Goal: Transaction & Acquisition: Purchase product/service

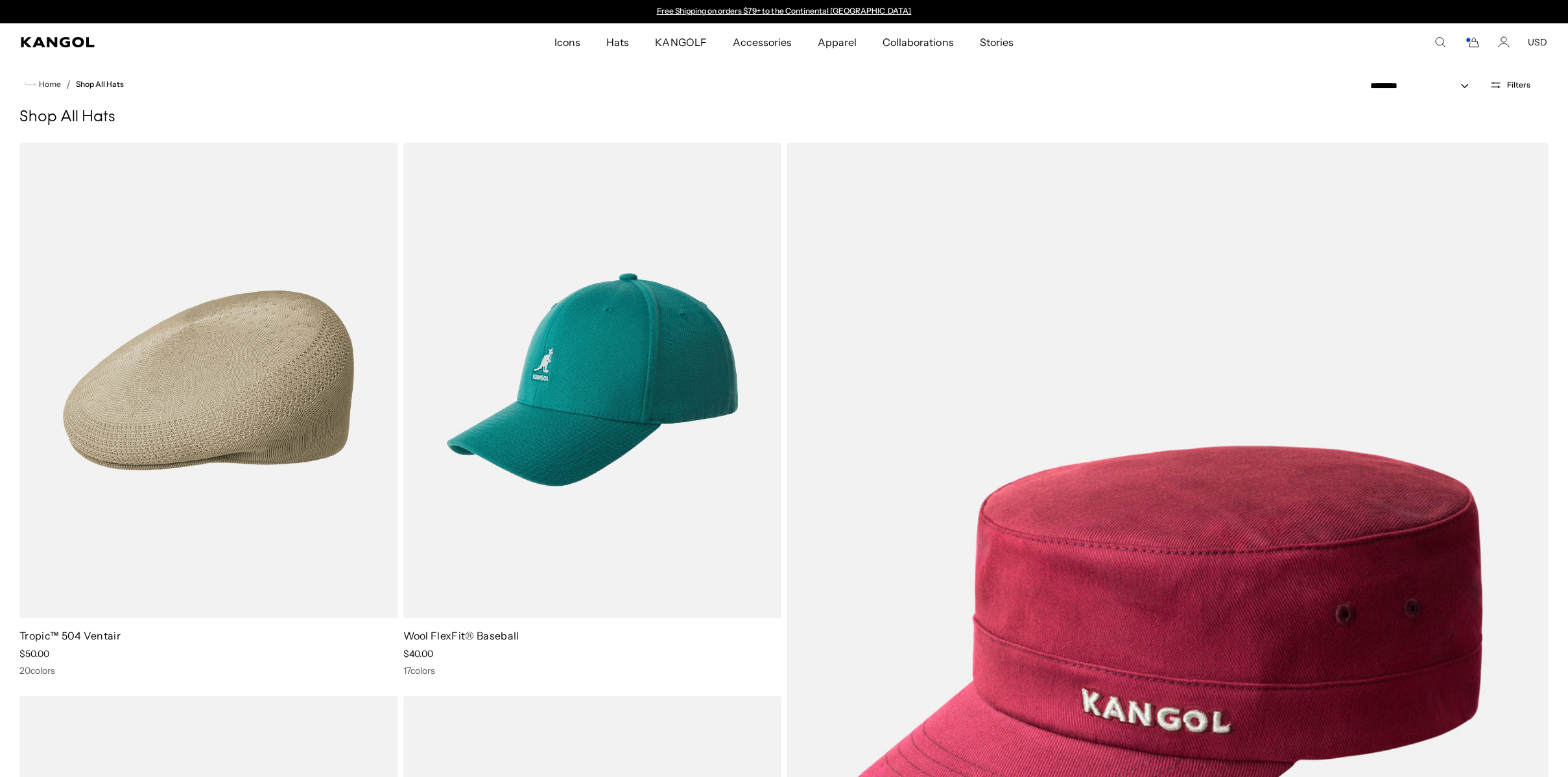
click at [1474, 43] on icon "Cart" at bounding box center [1472, 42] width 16 height 11
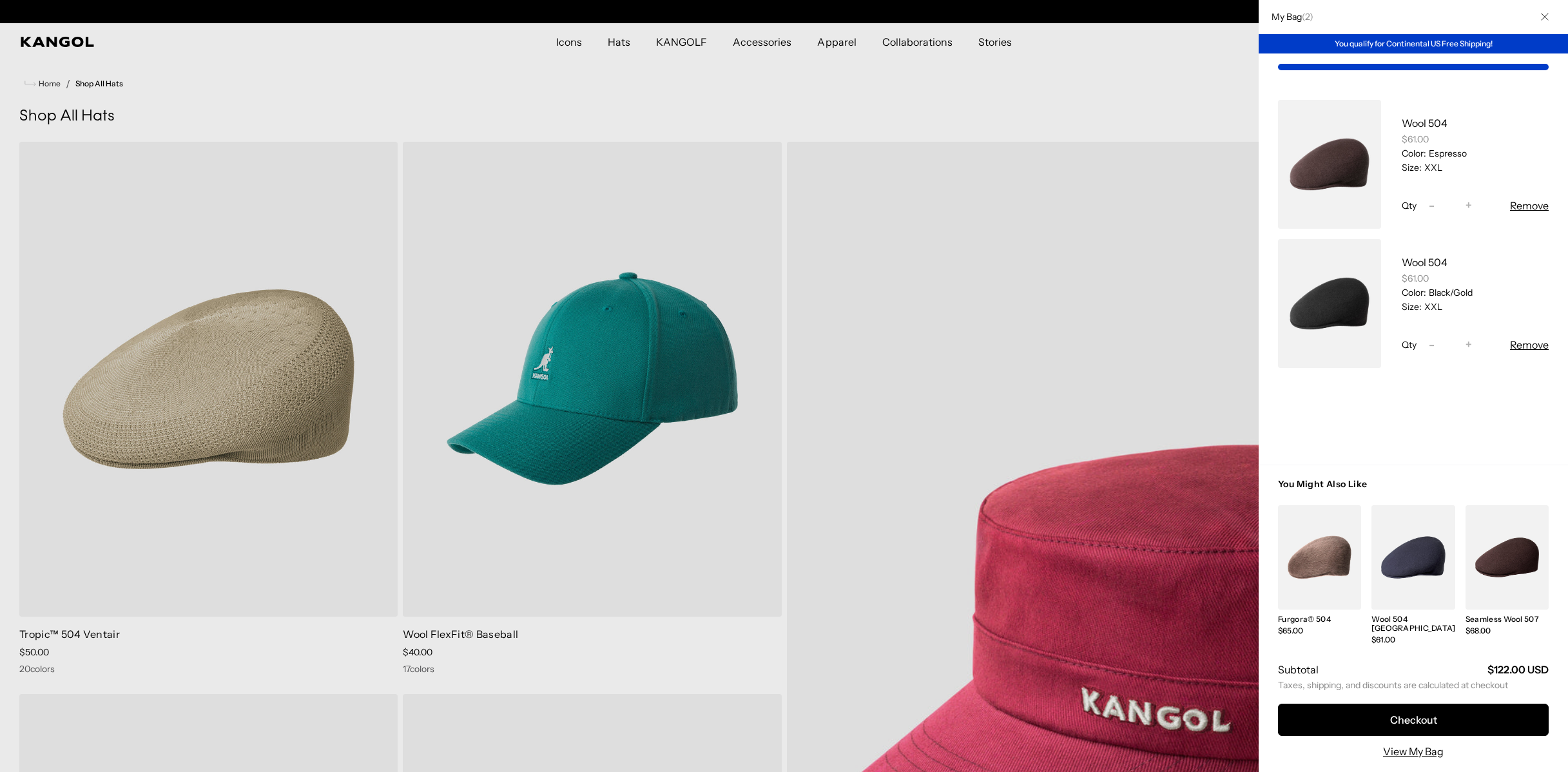
scroll to position [0, 265]
click at [1375, 296] on link "My Bag" at bounding box center [1329, 304] width 103 height 129
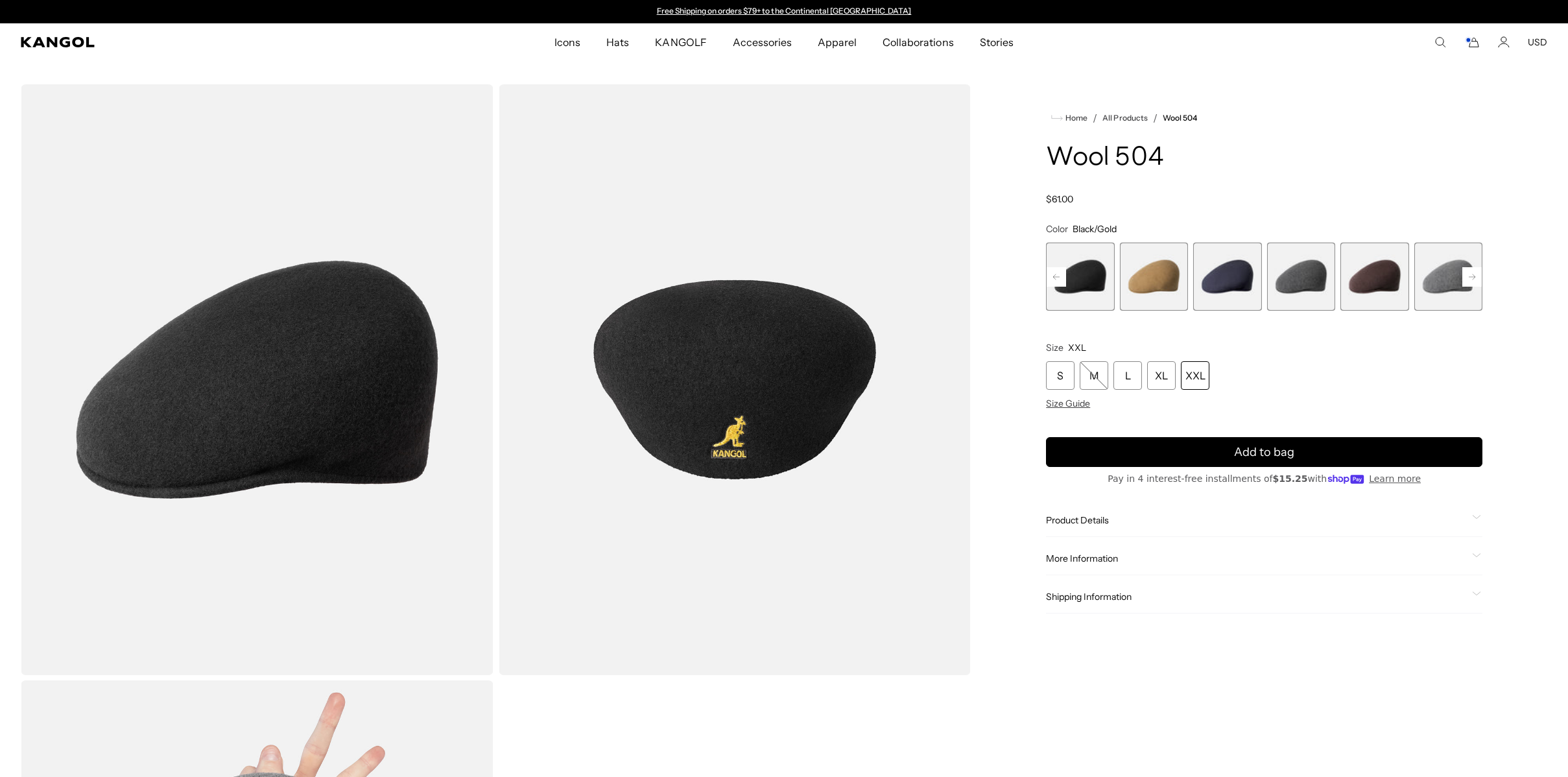
click at [1469, 276] on rect at bounding box center [1472, 276] width 20 height 20
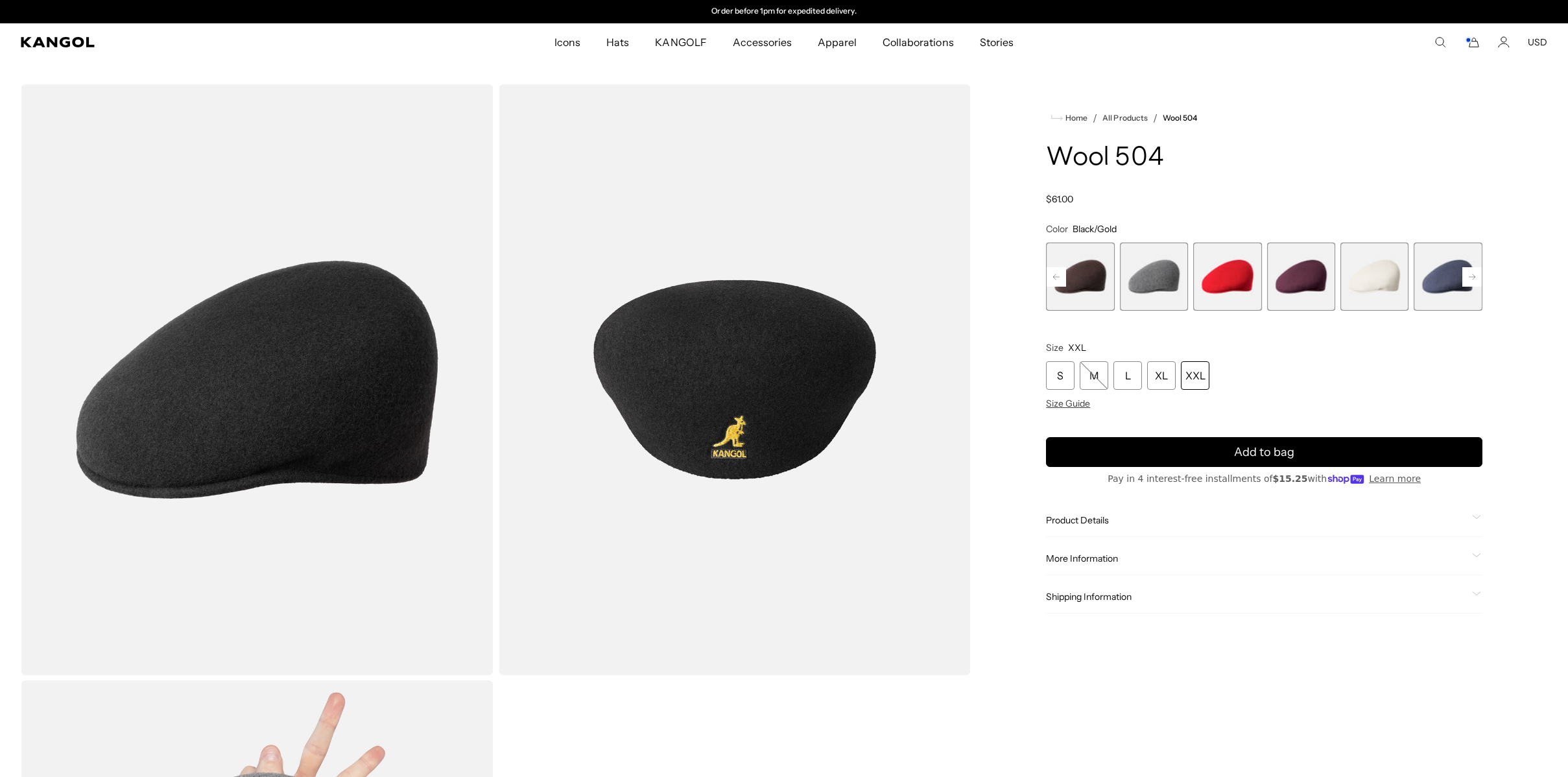
click at [1469, 276] on rect at bounding box center [1472, 276] width 20 height 20
click at [1477, 48] on icon "Cart" at bounding box center [1472, 42] width 16 height 11
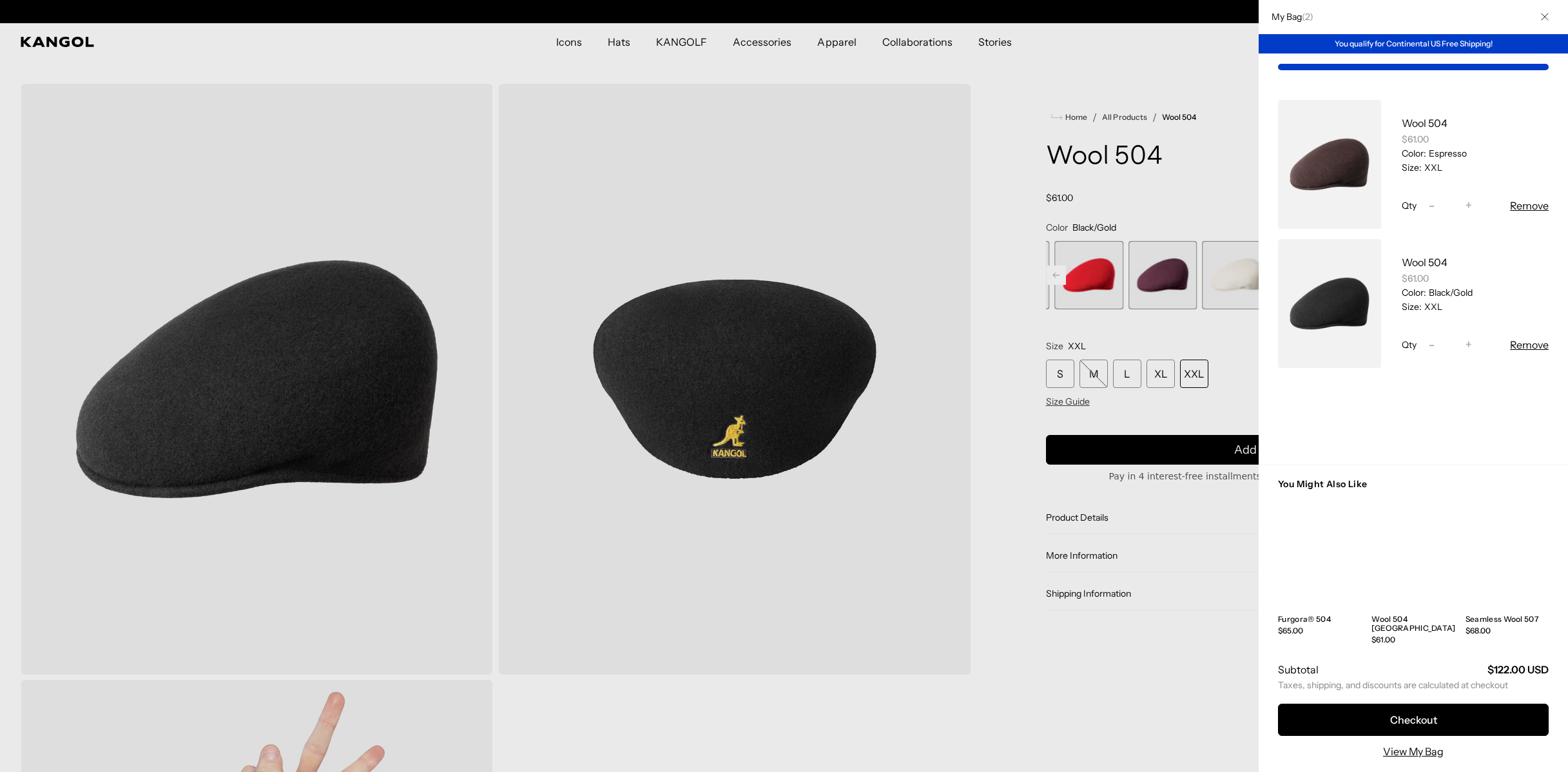
scroll to position [0, 0]
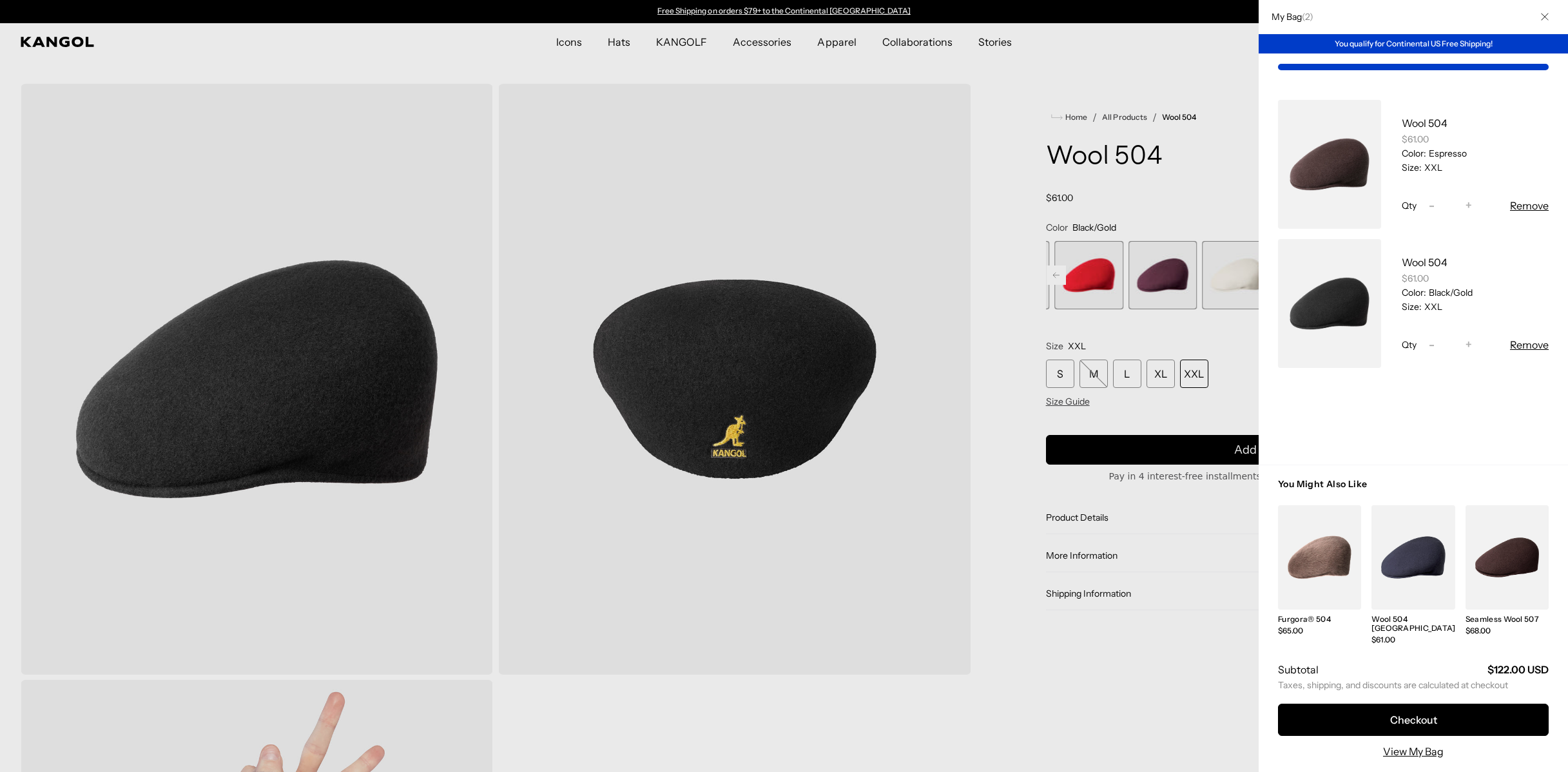
click at [1374, 162] on link "My Bag" at bounding box center [1329, 164] width 103 height 129
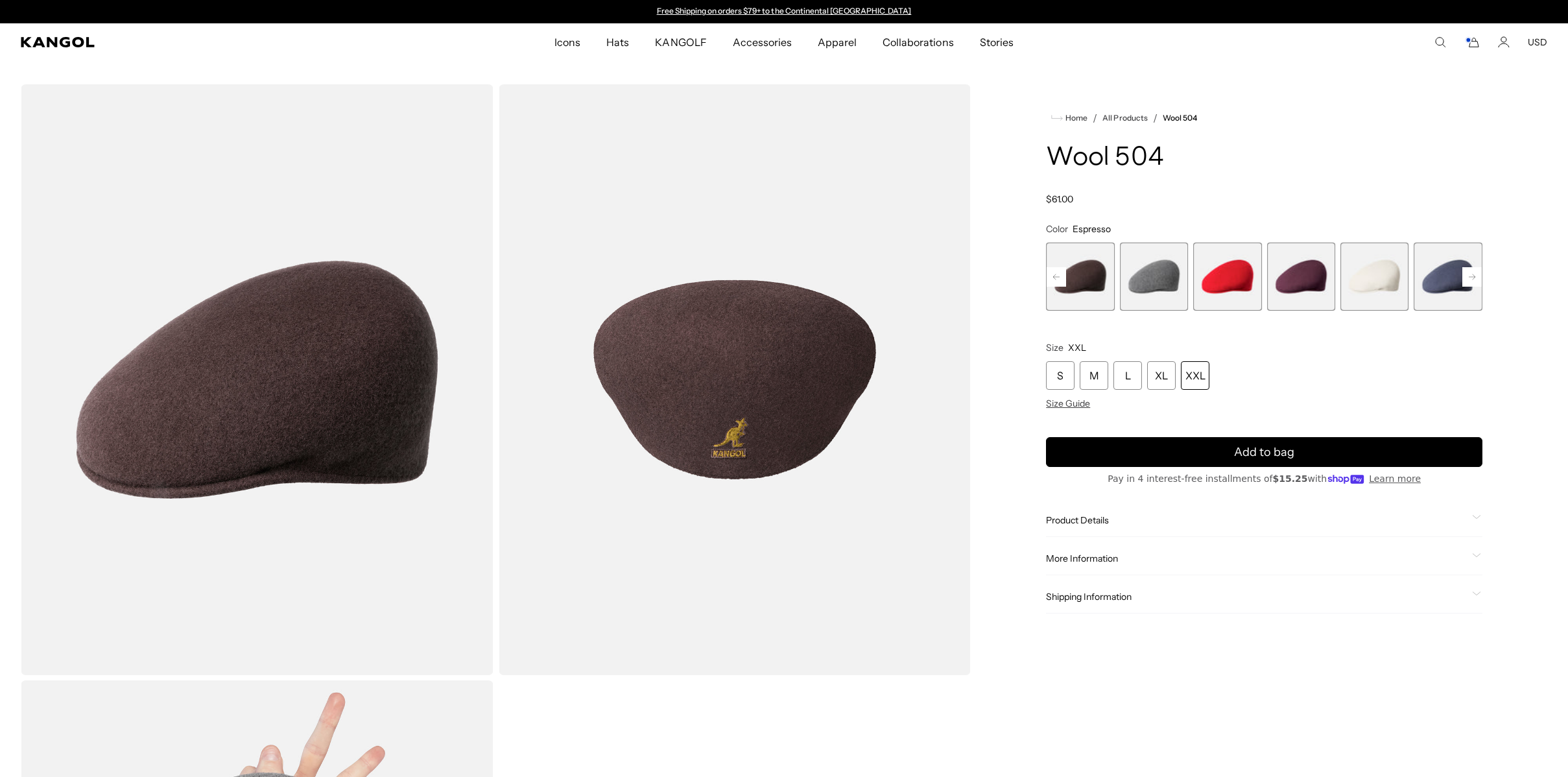
click at [1475, 279] on rect at bounding box center [1472, 276] width 20 height 20
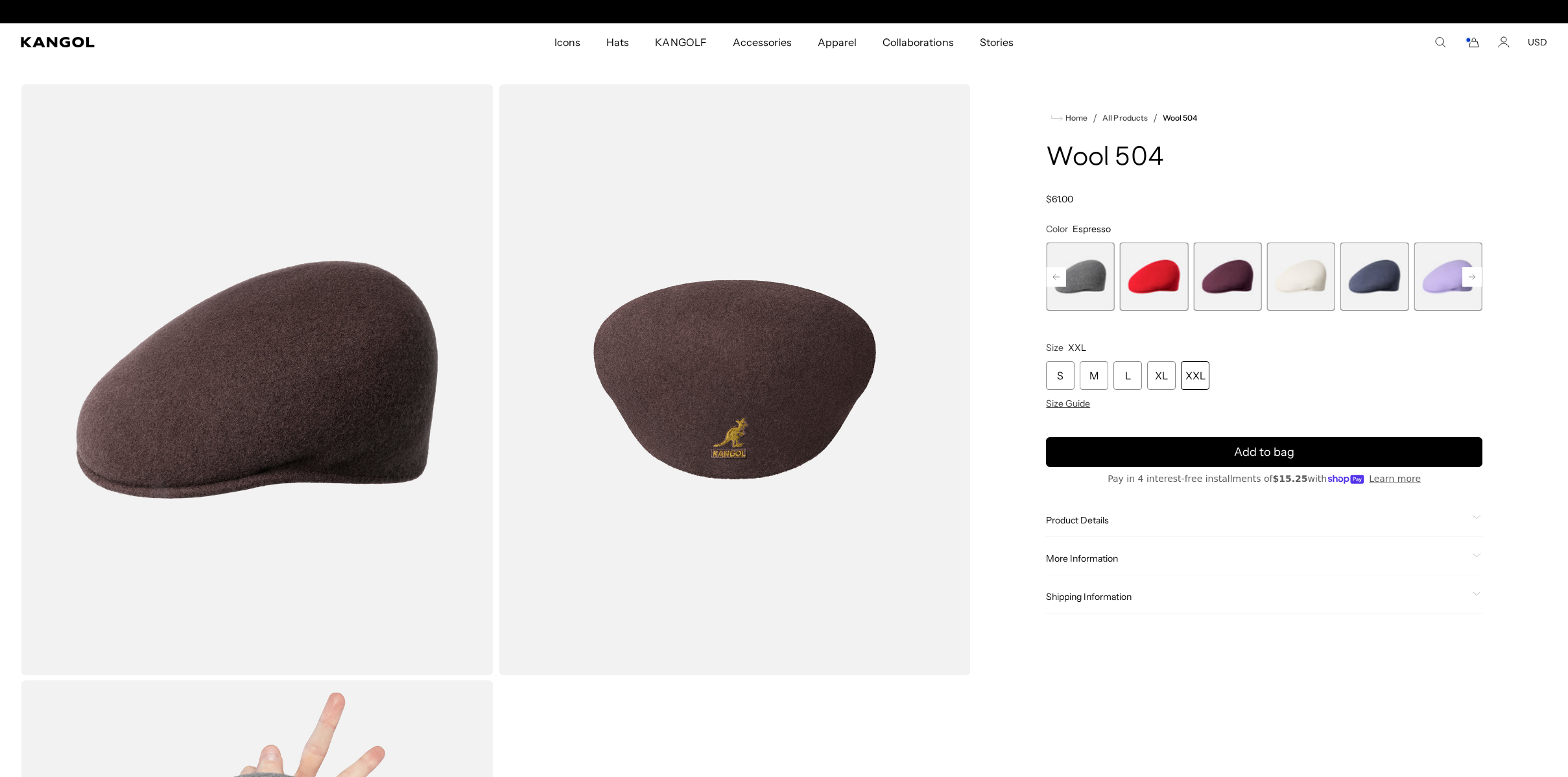
scroll to position [0, 267]
